Goal: Task Accomplishment & Management: Manage account settings

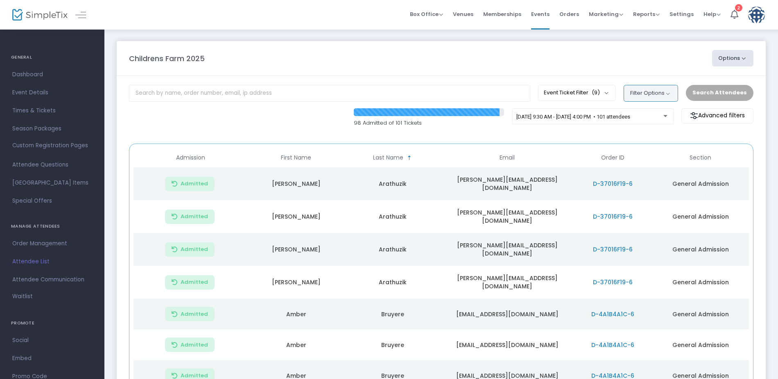
click at [641, 96] on button "Filter Options" at bounding box center [651, 93] width 54 height 16
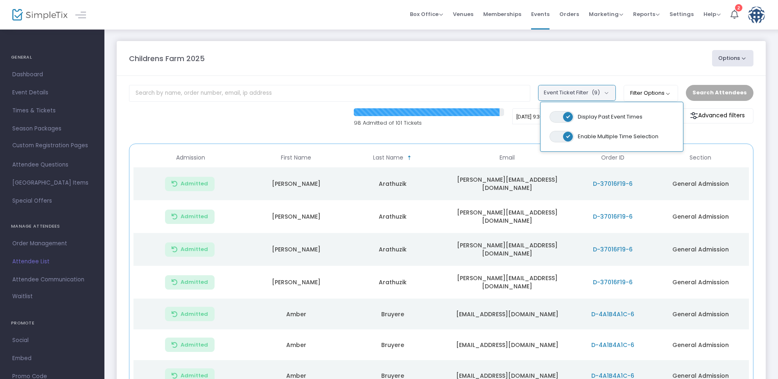
click at [595, 91] on button "Event Ticket Filter (9)" at bounding box center [577, 93] width 78 height 16
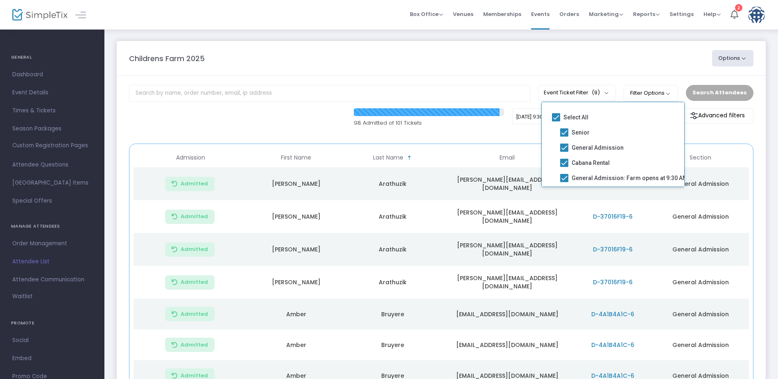
click at [604, 68] on m-panel-header "Childrens Farm 2025 Options Export List Print Name Tags Export to Mailchimp Sca…" at bounding box center [441, 58] width 649 height 35
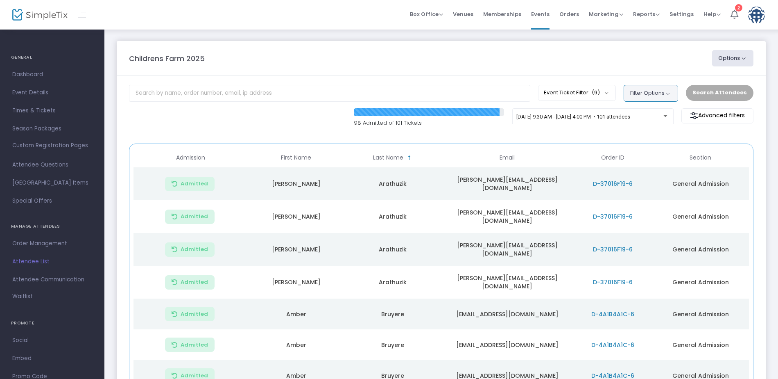
click at [671, 92] on button "Filter Options" at bounding box center [651, 93] width 54 height 16
click at [667, 66] on m-panel-header "Childrens Farm 2025 Options Export List Print Name Tags Export to Mailchimp Sca…" at bounding box center [441, 58] width 649 height 35
click at [667, 116] on div at bounding box center [666, 116] width 4 height 2
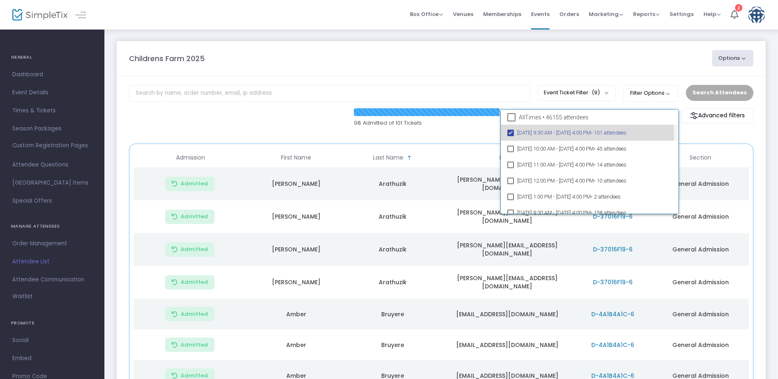
click at [514, 133] on mat-option "4/17/2025 @ 9:30 AM - 4/17/2025 @ 4:00 PM • 101 attendees" at bounding box center [590, 133] width 178 height 16
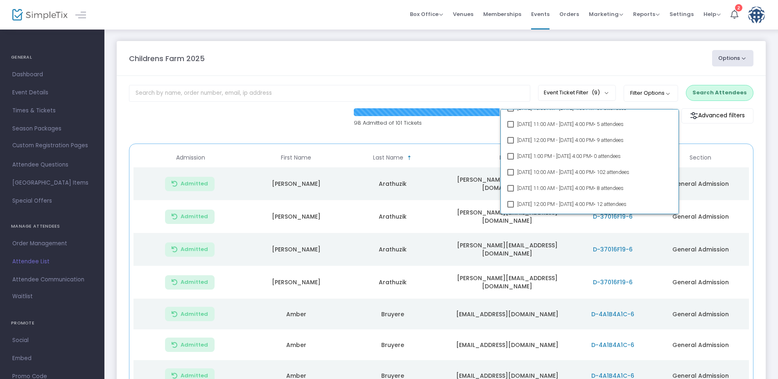
scroll to position [14556, 0]
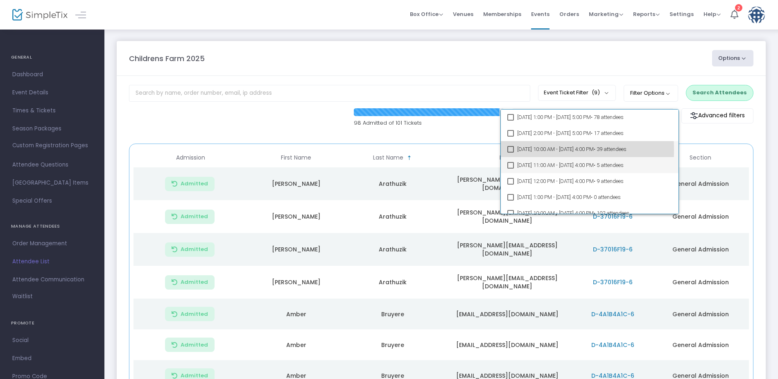
drag, startPoint x: 510, startPoint y: 150, endPoint x: 508, endPoint y: 161, distance: 11.1
click at [509, 150] on mat-pseudo-checkbox at bounding box center [511, 149] width 7 height 7
click at [509, 164] on mat-pseudo-checkbox at bounding box center [511, 165] width 7 height 7
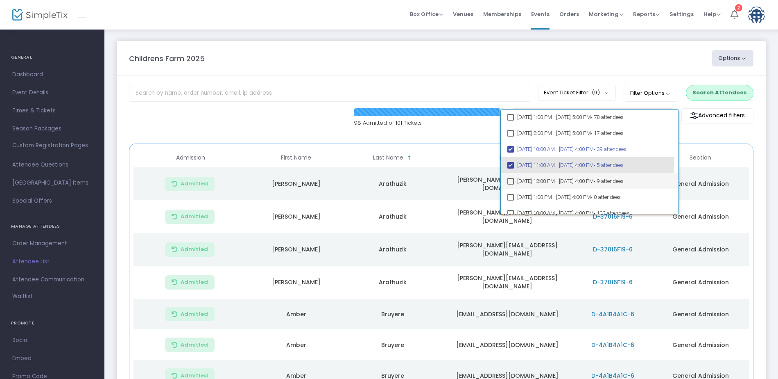
drag, startPoint x: 513, startPoint y: 180, endPoint x: 512, endPoint y: 185, distance: 4.9
click at [513, 181] on mat-pseudo-checkbox at bounding box center [511, 181] width 7 height 7
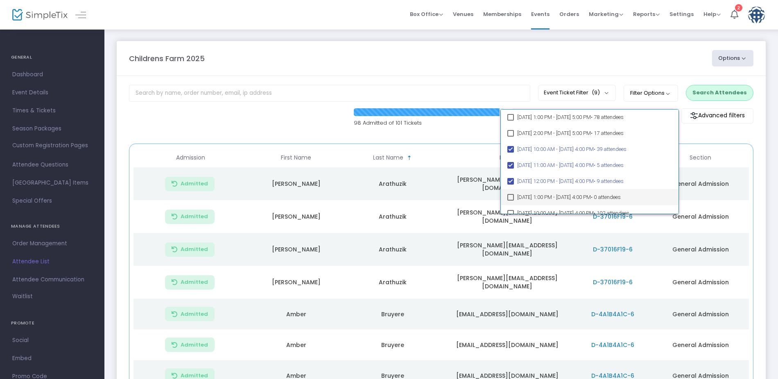
click at [512, 197] on mat-pseudo-checkbox at bounding box center [511, 197] width 7 height 7
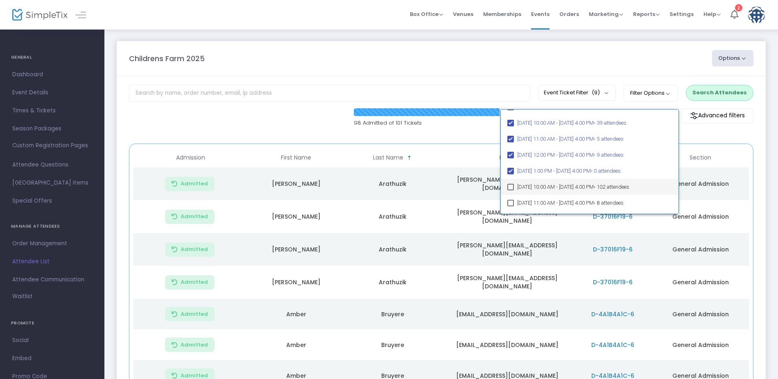
scroll to position [14597, 0]
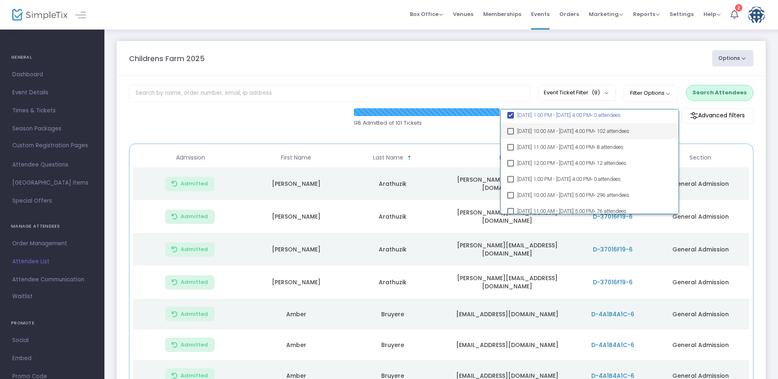
drag, startPoint x: 509, startPoint y: 132, endPoint x: 510, endPoint y: 137, distance: 4.5
click at [509, 133] on mat-pseudo-checkbox at bounding box center [511, 131] width 7 height 7
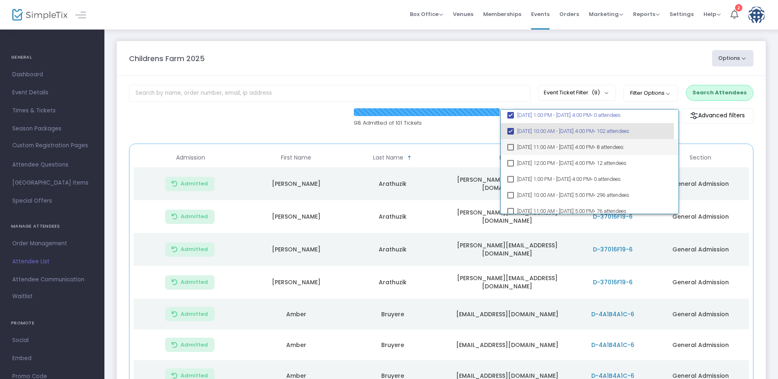
scroll to position [14636, 0]
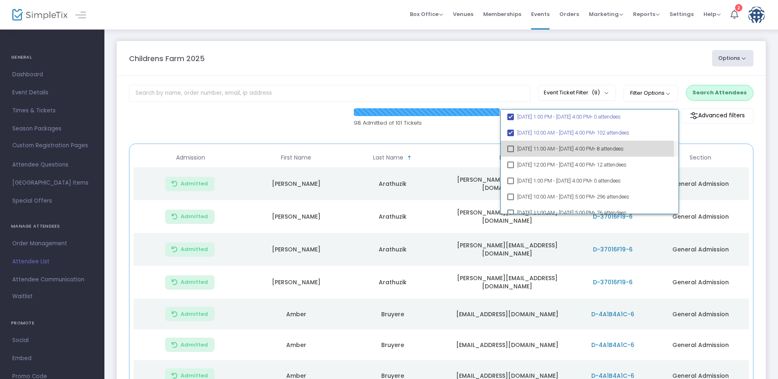
drag, startPoint x: 510, startPoint y: 149, endPoint x: 511, endPoint y: 162, distance: 13.6
click at [510, 149] on mat-pseudo-checkbox at bounding box center [511, 148] width 7 height 7
click at [511, 164] on mat-pseudo-checkbox at bounding box center [511, 164] width 7 height 7
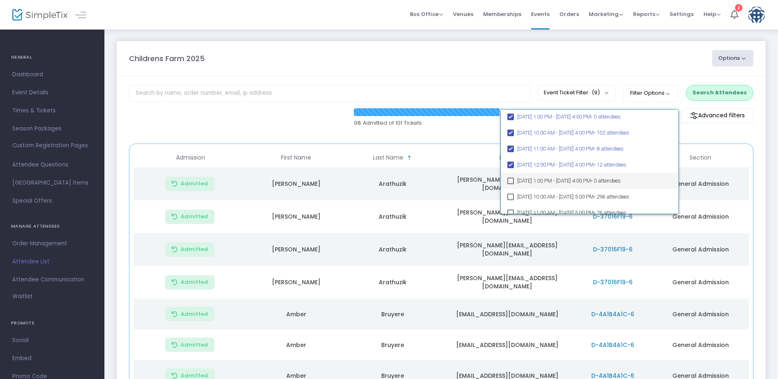
click at [511, 181] on mat-pseudo-checkbox at bounding box center [511, 180] width 7 height 7
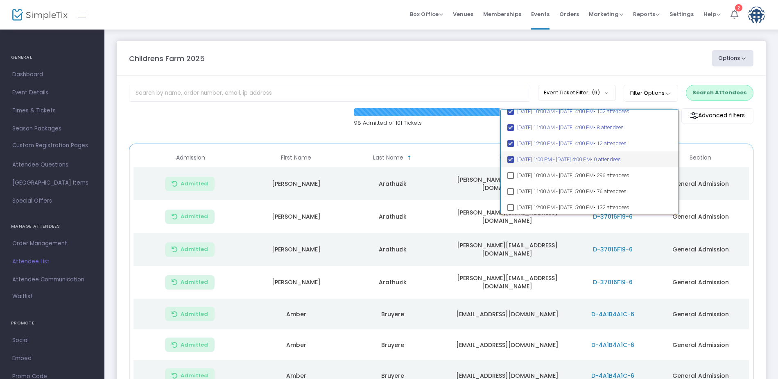
scroll to position [14677, 0]
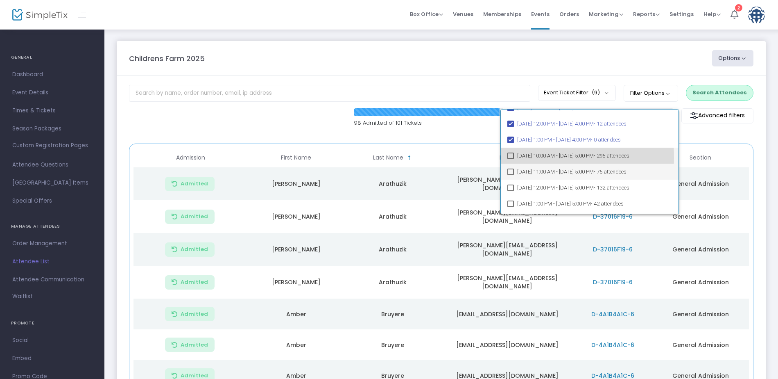
drag, startPoint x: 511, startPoint y: 157, endPoint x: 512, endPoint y: 168, distance: 10.3
click at [510, 158] on mat-pseudo-checkbox at bounding box center [511, 155] width 7 height 7
click at [512, 172] on mat-pseudo-checkbox at bounding box center [511, 171] width 7 height 7
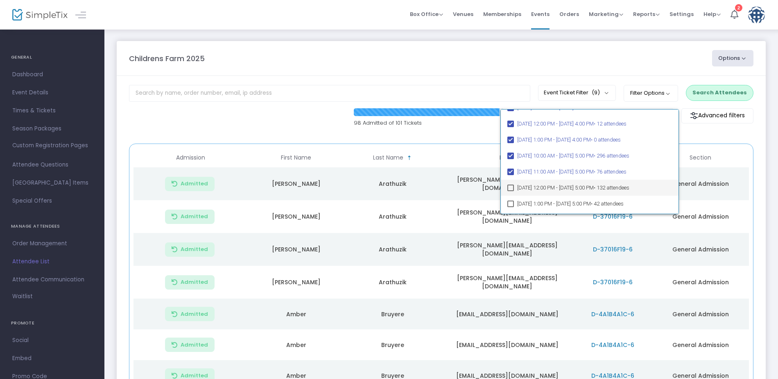
click at [515, 187] on mat-option "10/11/2025 @ 12:00 PM - 10/11/2025 @ 5:00 PM • 132 attendees" at bounding box center [590, 187] width 178 height 16
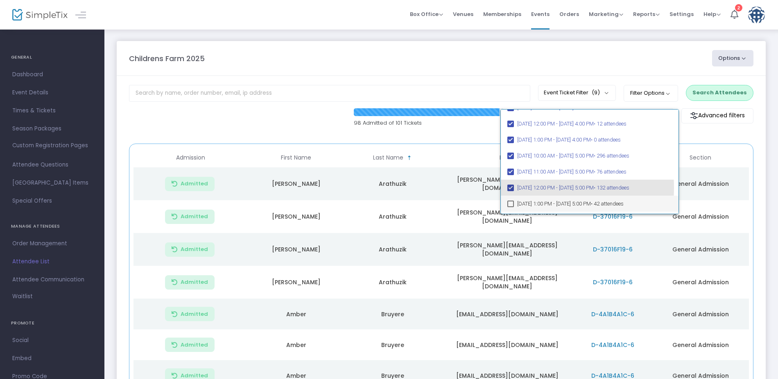
click at [513, 204] on mat-pseudo-checkbox at bounding box center [511, 203] width 7 height 7
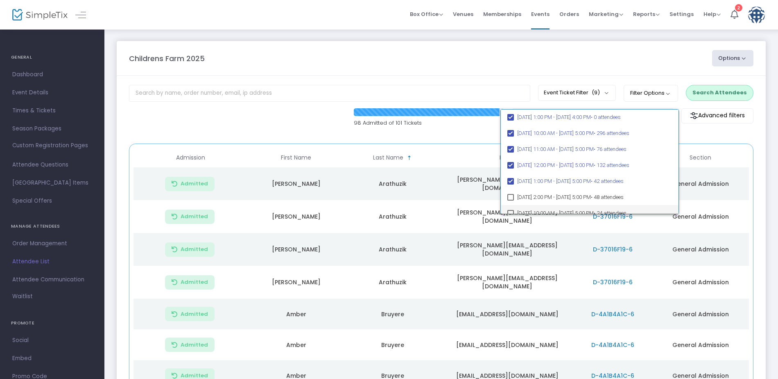
scroll to position [14759, 0]
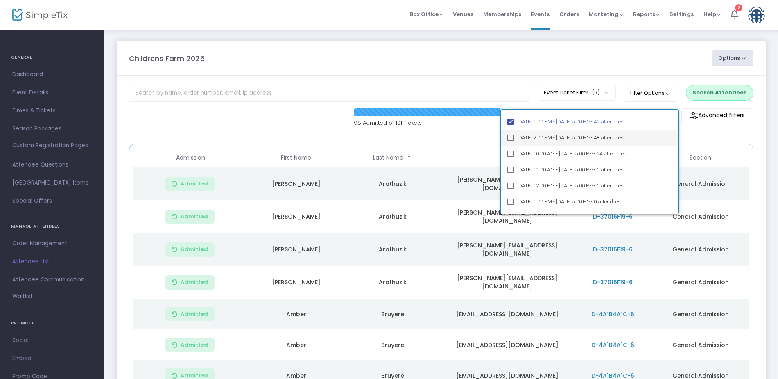
click at [510, 136] on mat-pseudo-checkbox at bounding box center [511, 137] width 7 height 7
drag, startPoint x: 512, startPoint y: 154, endPoint x: 512, endPoint y: 159, distance: 4.9
click at [512, 156] on mat-pseudo-checkbox at bounding box center [511, 153] width 7 height 7
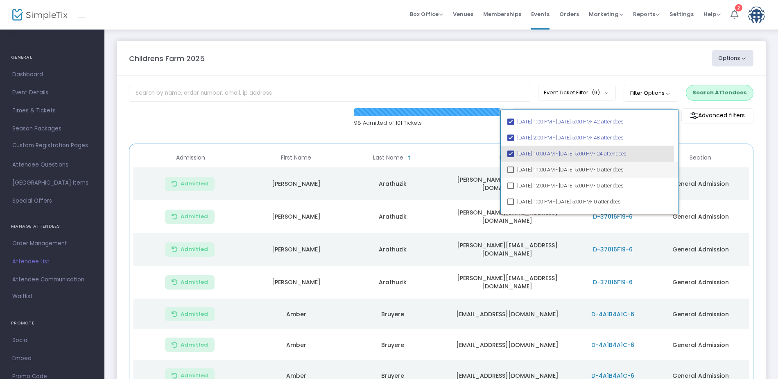
click at [515, 169] on mat-option "10/12/2025 @ 11:00 AM - 10/12/2025 @ 5:00 PM • 0 attendees" at bounding box center [590, 169] width 178 height 16
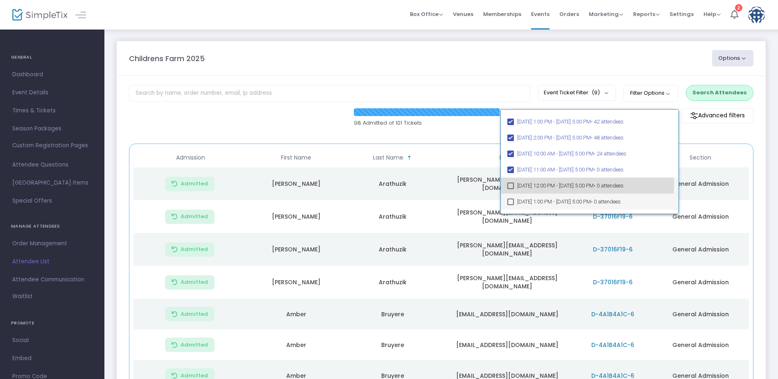
drag, startPoint x: 513, startPoint y: 184, endPoint x: 513, endPoint y: 199, distance: 14.8
click at [512, 188] on mat-pseudo-checkbox at bounding box center [511, 185] width 7 height 7
click at [513, 202] on mat-pseudo-checkbox at bounding box center [511, 201] width 7 height 7
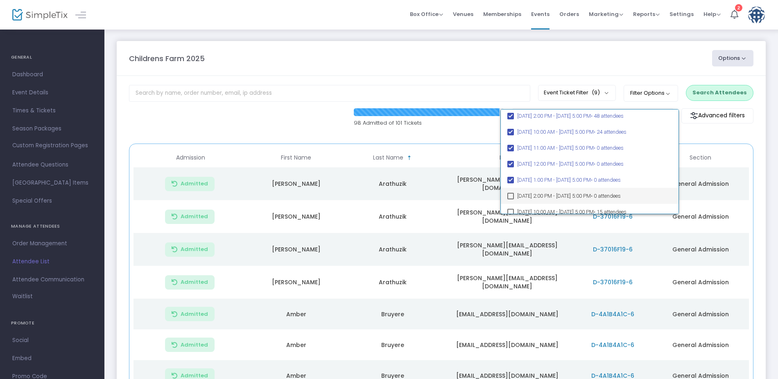
scroll to position [14800, 0]
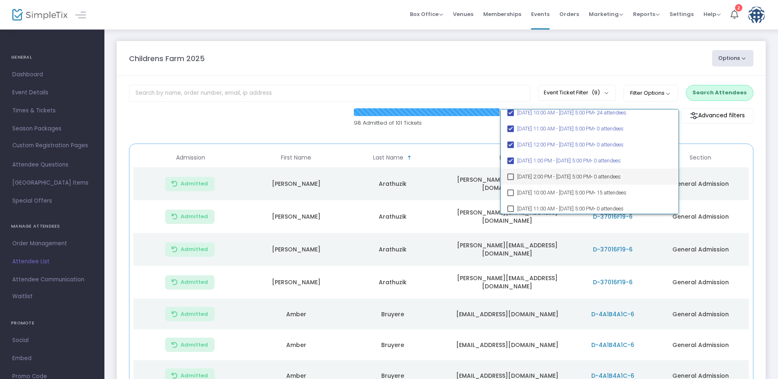
click at [510, 175] on mat-pseudo-checkbox at bounding box center [511, 176] width 7 height 7
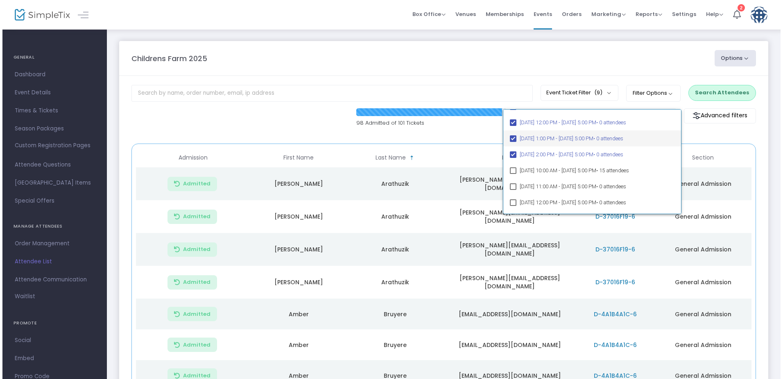
scroll to position [14841, 0]
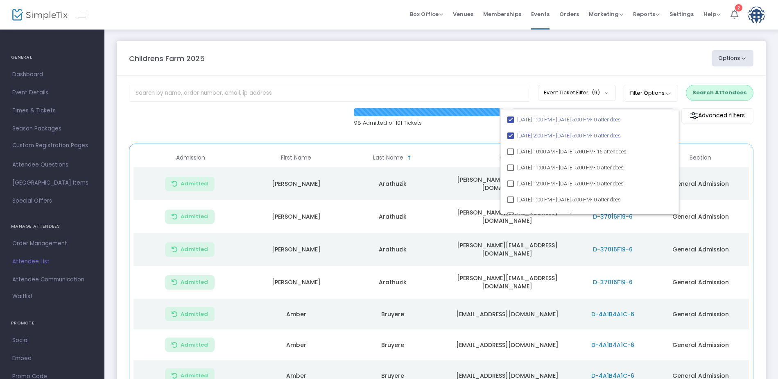
click at [676, 61] on div at bounding box center [389, 189] width 778 height 379
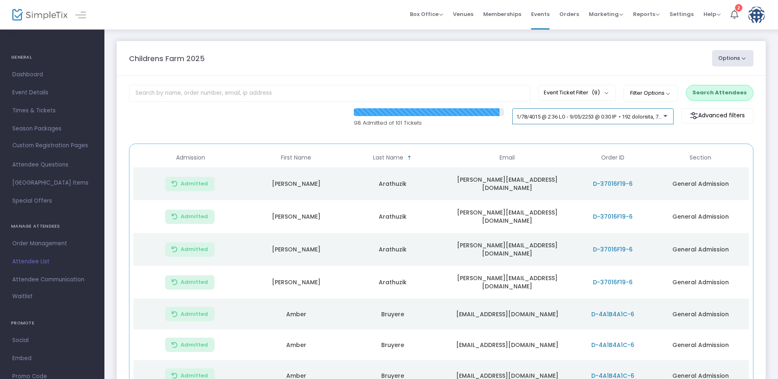
click at [668, 117] on div at bounding box center [593, 117] width 153 height 6
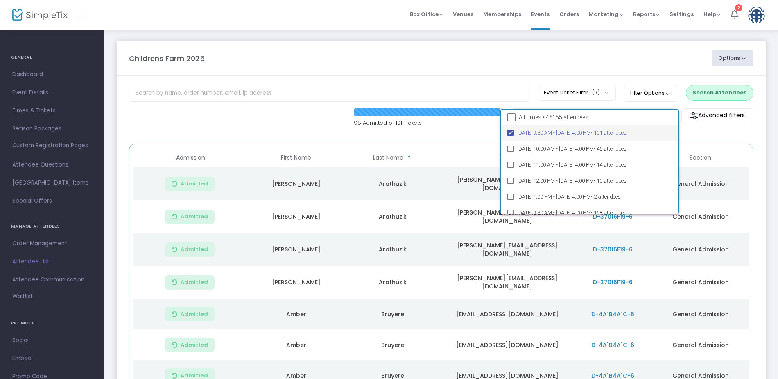
click at [513, 132] on mat-pseudo-checkbox at bounding box center [511, 132] width 7 height 7
click at [640, 50] on div at bounding box center [389, 189] width 778 height 379
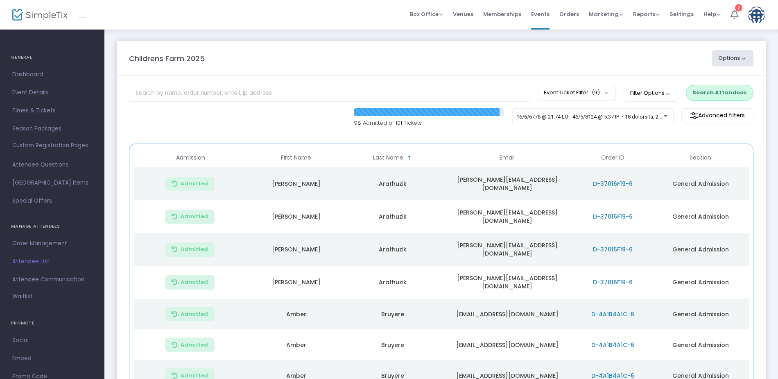
click at [735, 59] on button "Options" at bounding box center [733, 58] width 42 height 16
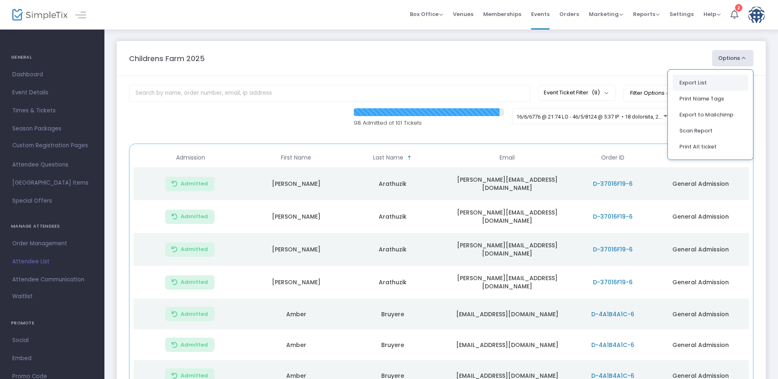
click at [682, 84] on li "Export List" at bounding box center [710, 83] width 75 height 16
radio input "false"
radio input "true"
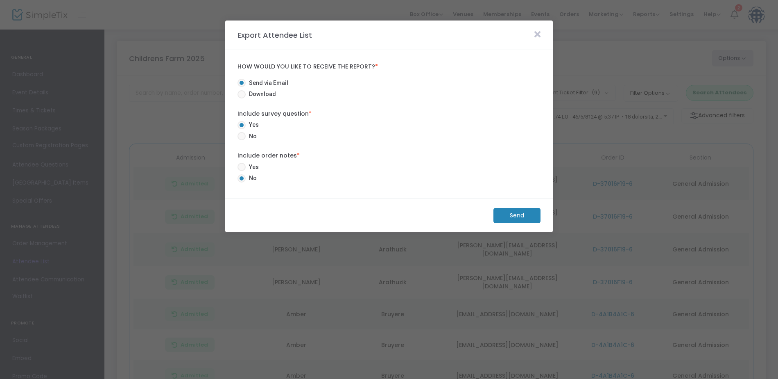
click at [245, 138] on span at bounding box center [242, 136] width 8 height 8
click at [242, 140] on input "No" at bounding box center [241, 140] width 0 height 0
radio input "true"
click at [519, 218] on m-button "Send" at bounding box center [517, 215] width 47 height 15
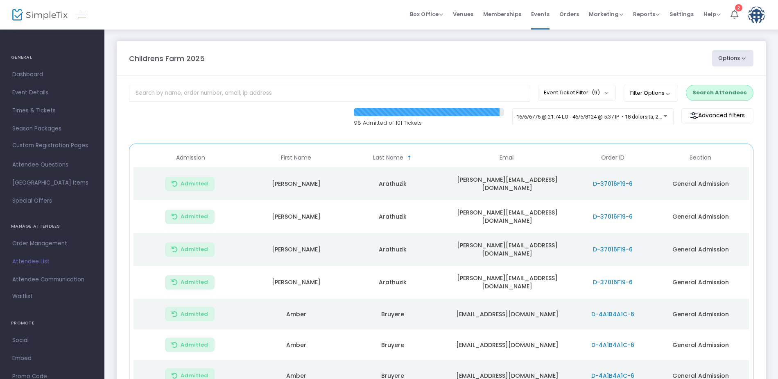
click at [755, 20] on img at bounding box center [757, 15] width 17 height 17
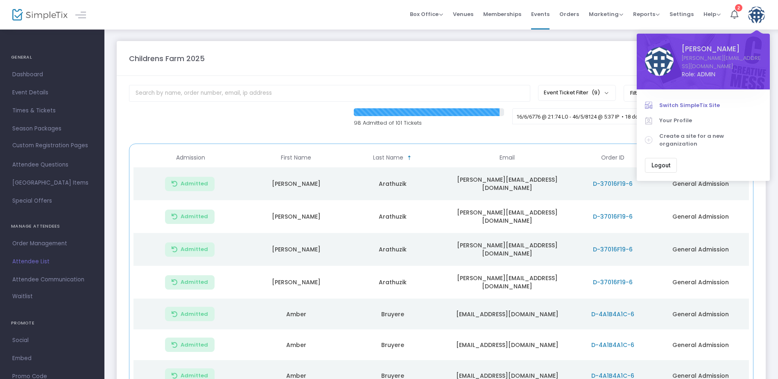
click at [679, 101] on span "Switch SimpleTix Site" at bounding box center [711, 105] width 102 height 8
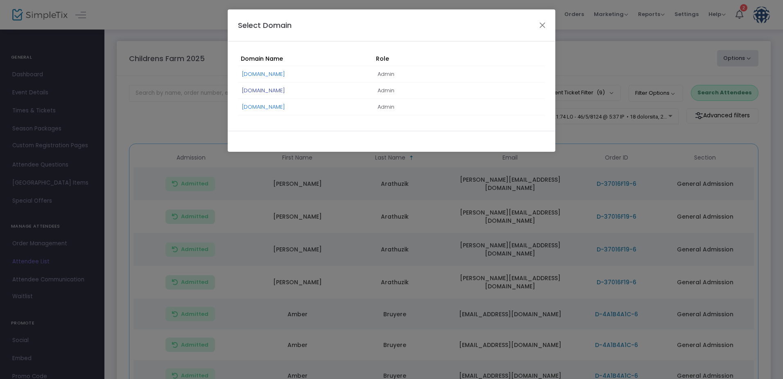
click at [274, 91] on link "DavisMegaMaze.SimpleTix.com" at bounding box center [263, 90] width 43 height 8
